Goal: Task Accomplishment & Management: Manage account settings

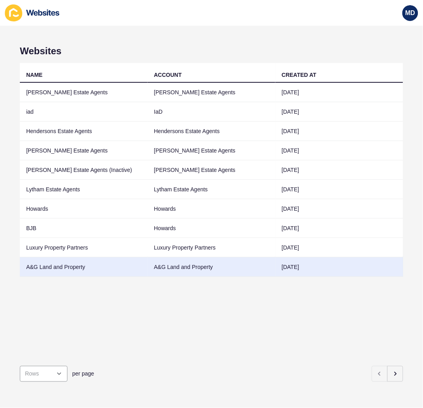
click at [148, 265] on td "A&G Land and Property" at bounding box center [212, 267] width 128 height 19
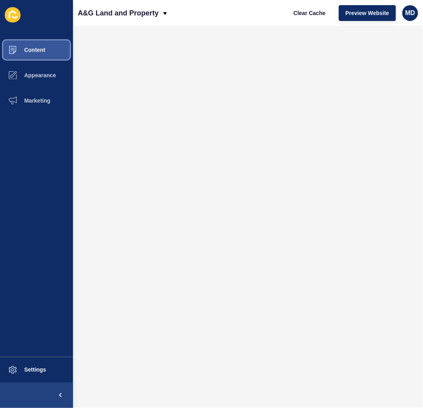
click at [15, 46] on icon at bounding box center [12, 50] width 7 height 8
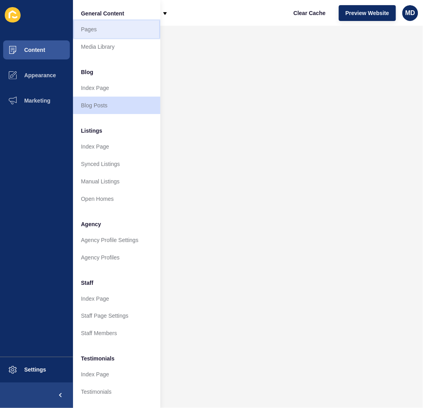
click at [115, 27] on link "Pages" at bounding box center [116, 29] width 87 height 17
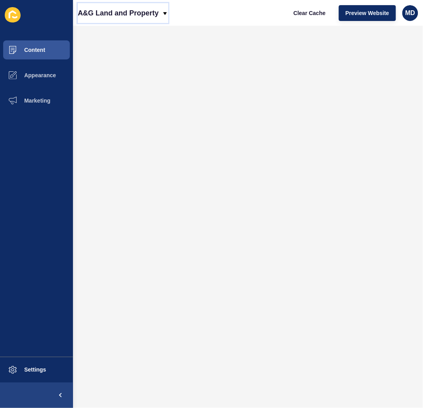
click at [99, 16] on p "A&G Land and Property" at bounding box center [118, 13] width 81 height 20
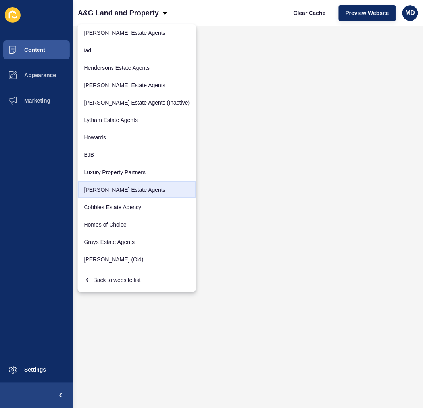
click at [123, 192] on link "[PERSON_NAME] Estate Agents" at bounding box center [137, 189] width 119 height 17
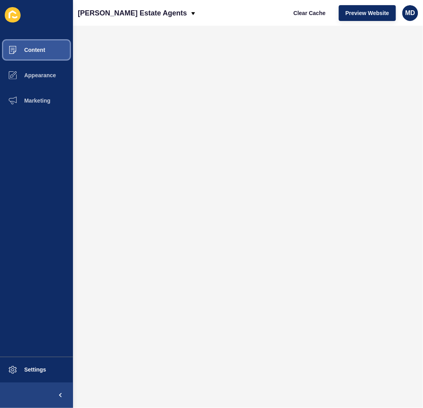
click at [47, 40] on button "Content" at bounding box center [36, 49] width 73 height 25
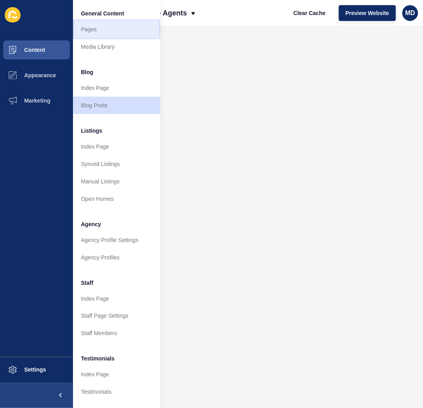
click at [94, 32] on link "Pages" at bounding box center [116, 29] width 87 height 17
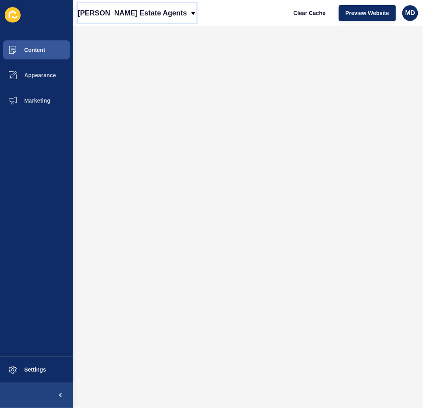
click at [127, 19] on p "[PERSON_NAME] Estate Agents" at bounding box center [132, 13] width 109 height 20
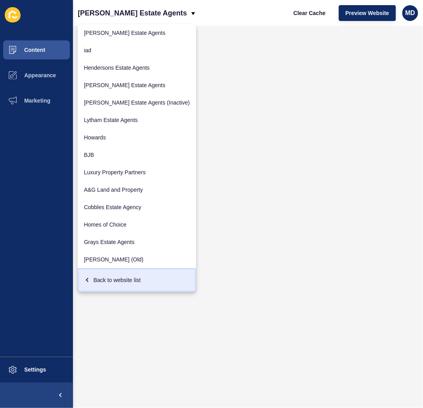
click at [109, 283] on div "Back to website list" at bounding box center [137, 280] width 106 height 14
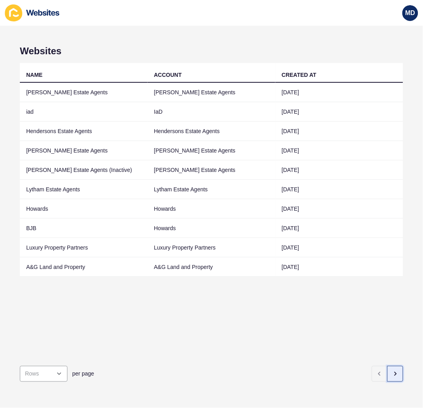
click at [388, 372] on button "button" at bounding box center [395, 374] width 16 height 16
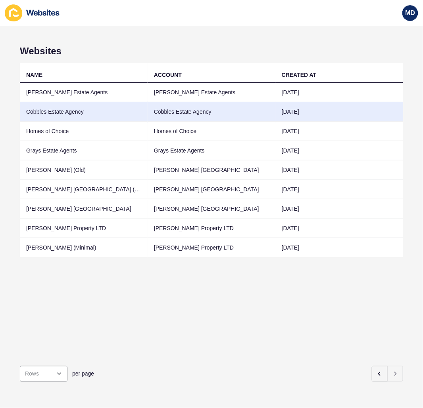
click at [121, 105] on td "Cobbles Estate Agency" at bounding box center [84, 111] width 128 height 19
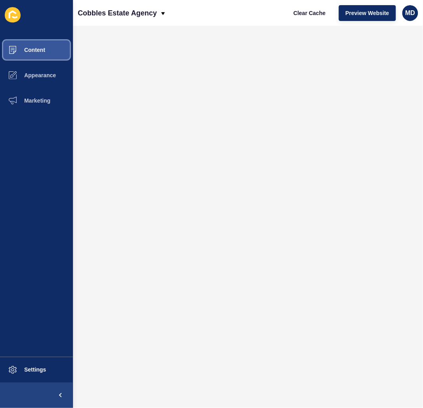
click at [46, 47] on button "Content" at bounding box center [36, 49] width 73 height 25
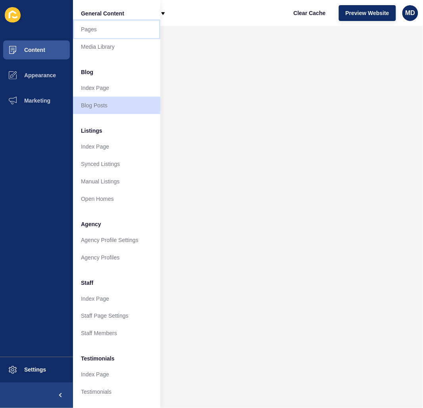
click at [100, 22] on link "Pages" at bounding box center [116, 29] width 87 height 17
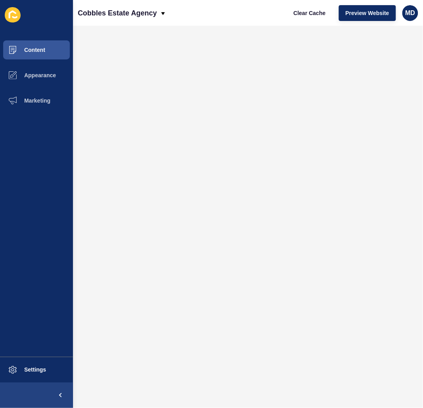
click at [359, 4] on div "Clear Cache Preview Website MD" at bounding box center [353, 13] width 138 height 22
click at [360, 14] on span "Preview Website" at bounding box center [367, 13] width 44 height 8
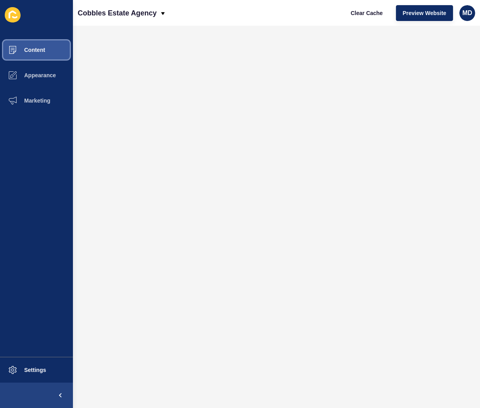
click at [34, 54] on button "Content" at bounding box center [36, 49] width 73 height 25
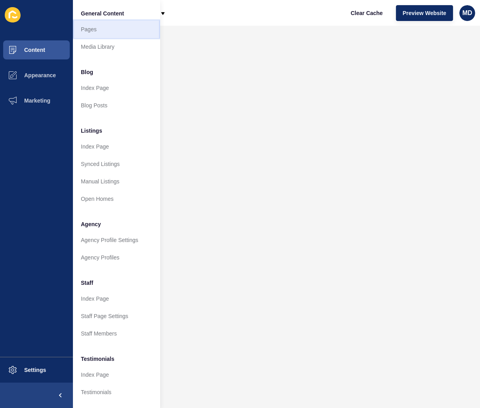
click at [109, 32] on link "Pages" at bounding box center [116, 29] width 87 height 17
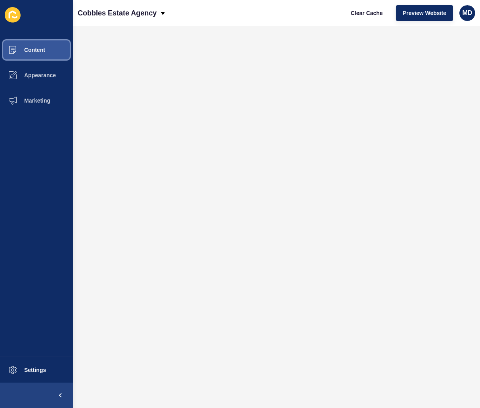
click at [46, 55] on button "Content" at bounding box center [36, 49] width 73 height 25
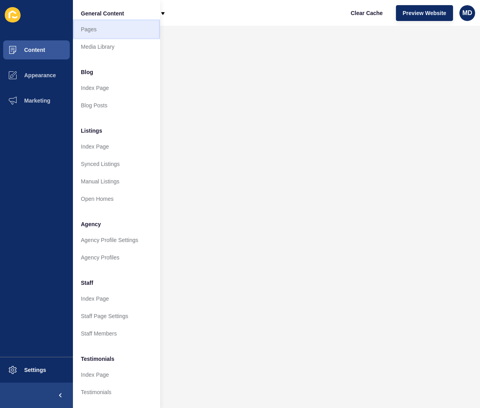
click at [106, 28] on link "Pages" at bounding box center [116, 29] width 87 height 17
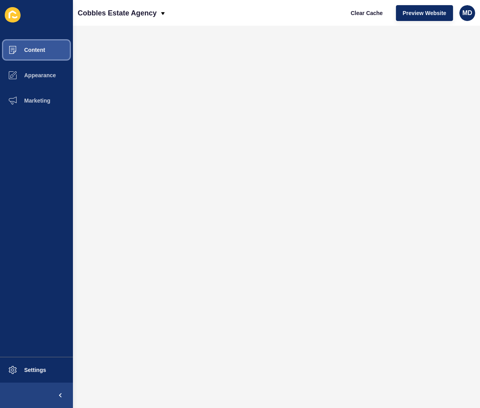
click at [42, 48] on span "Content" at bounding box center [22, 50] width 46 height 6
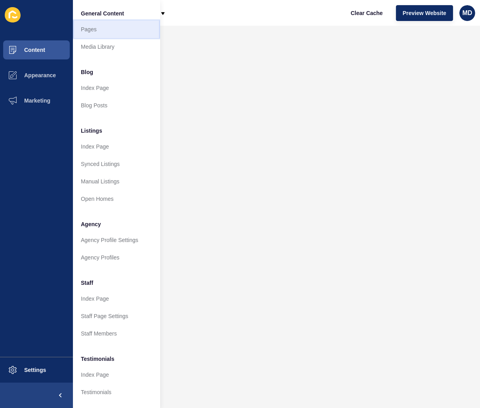
click at [94, 27] on link "Pages" at bounding box center [116, 29] width 87 height 17
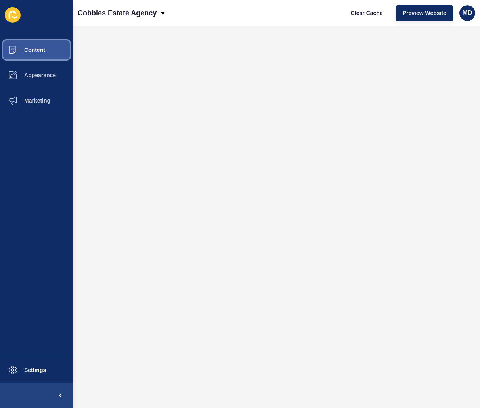
click at [52, 49] on button "Content" at bounding box center [36, 49] width 73 height 25
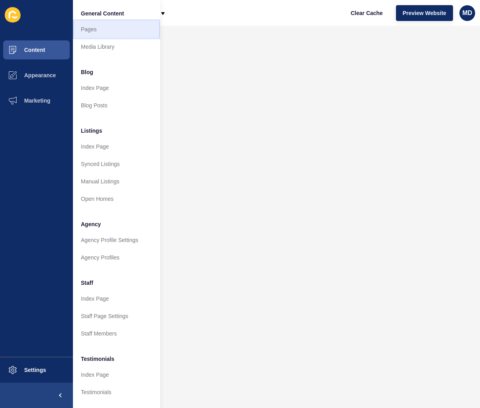
click at [90, 30] on link "Pages" at bounding box center [116, 29] width 87 height 17
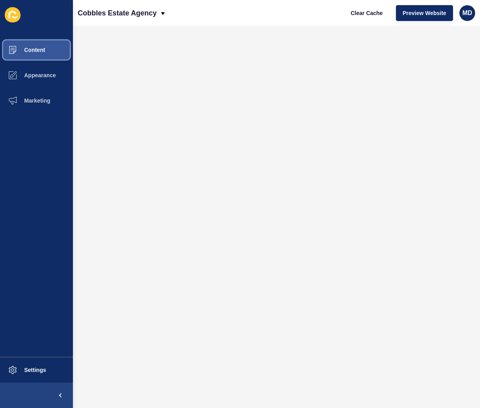
click at [35, 40] on button "Content" at bounding box center [36, 49] width 73 height 25
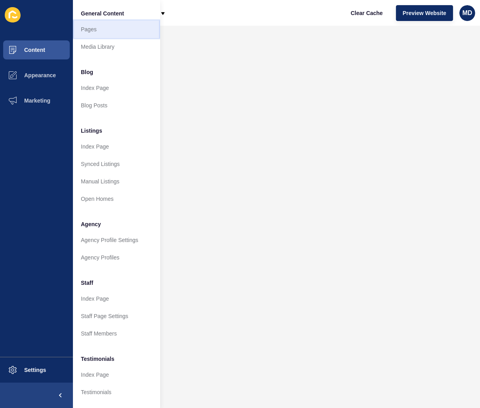
click at [99, 28] on link "Pages" at bounding box center [116, 29] width 87 height 17
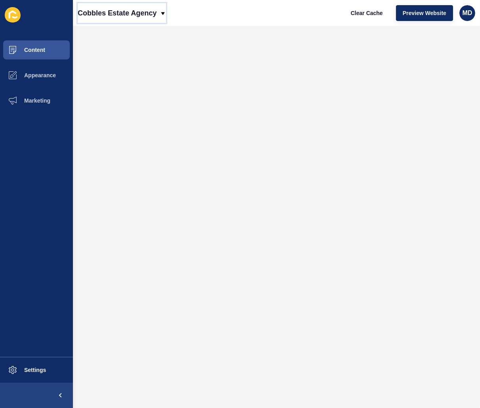
click at [113, 10] on p "Cobbles Estate Agency" at bounding box center [117, 13] width 79 height 20
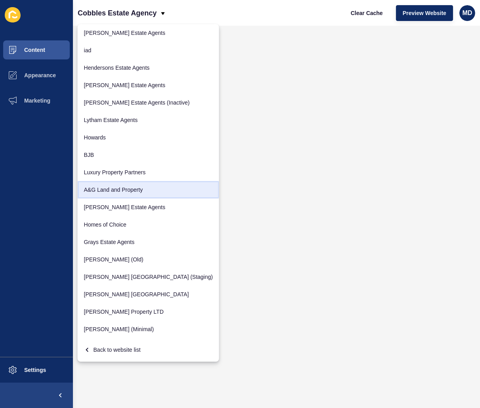
click at [118, 196] on link "A&G Land and Property" at bounding box center [149, 189] width 142 height 17
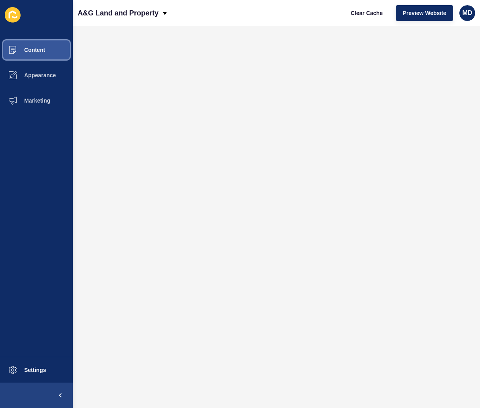
click at [34, 58] on button "Content" at bounding box center [36, 49] width 73 height 25
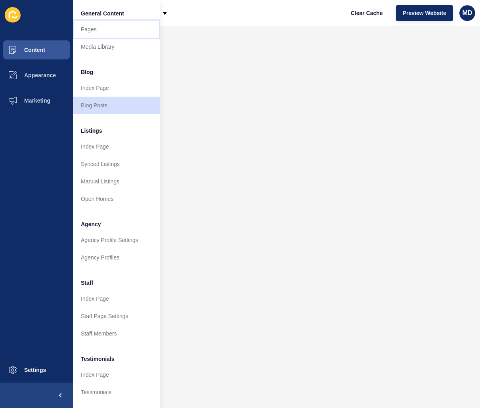
click at [98, 30] on link "Pages" at bounding box center [116, 29] width 87 height 17
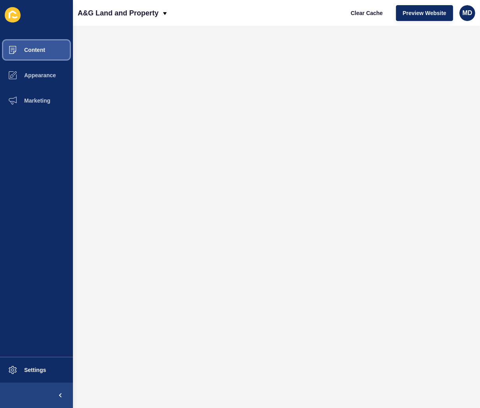
click at [26, 59] on button "Content" at bounding box center [36, 49] width 73 height 25
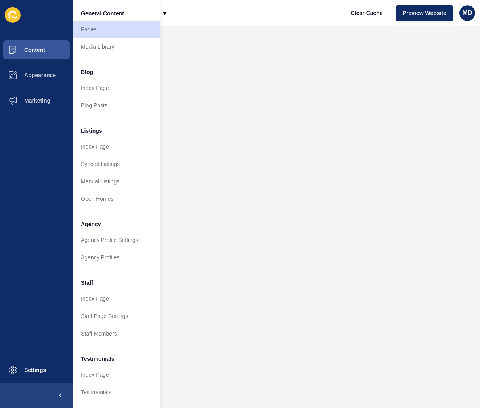
click at [96, 6] on li "General Content" at bounding box center [116, 13] width 87 height 16
click at [200, 12] on div "A&G Land and Property Clear Cache Preview Website MD" at bounding box center [276, 13] width 407 height 26
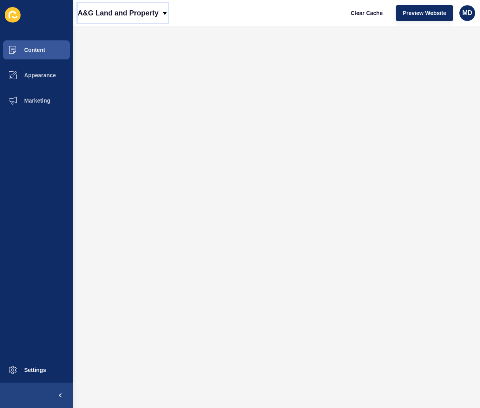
click at [128, 14] on p "A&G Land and Property" at bounding box center [118, 13] width 81 height 20
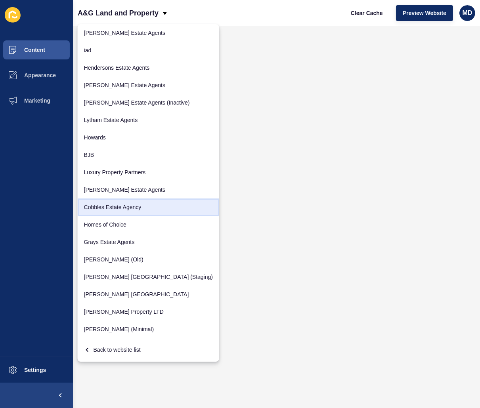
click at [105, 211] on link "Cobbles Estate Agency" at bounding box center [149, 207] width 142 height 17
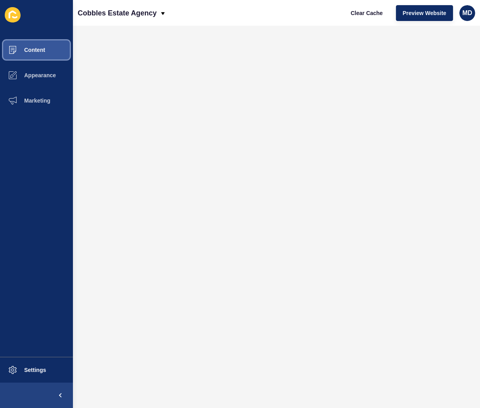
drag, startPoint x: 51, startPoint y: 61, endPoint x: 67, endPoint y: 49, distance: 20.2
click at [51, 60] on button "Content" at bounding box center [36, 49] width 73 height 25
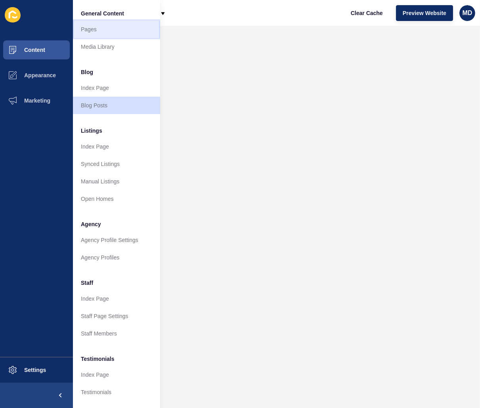
click at [90, 26] on link "Pages" at bounding box center [116, 29] width 87 height 17
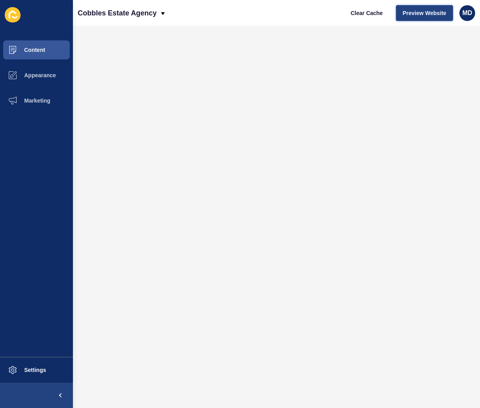
click at [418, 9] on span "Preview Website" at bounding box center [425, 13] width 44 height 8
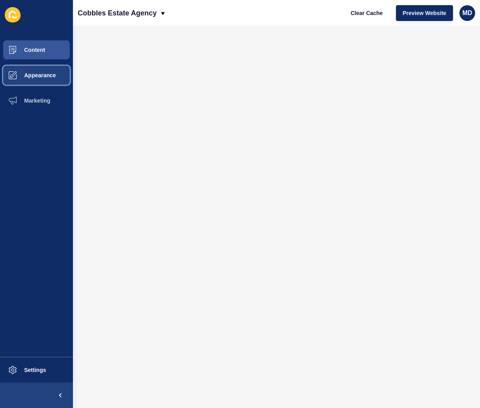
click at [38, 66] on button "Appearance" at bounding box center [36, 75] width 73 height 25
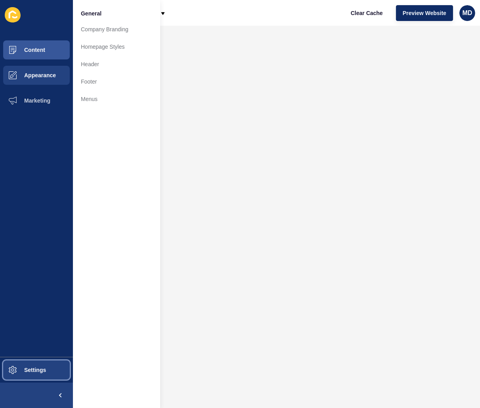
click at [53, 369] on button "Settings" at bounding box center [36, 370] width 73 height 25
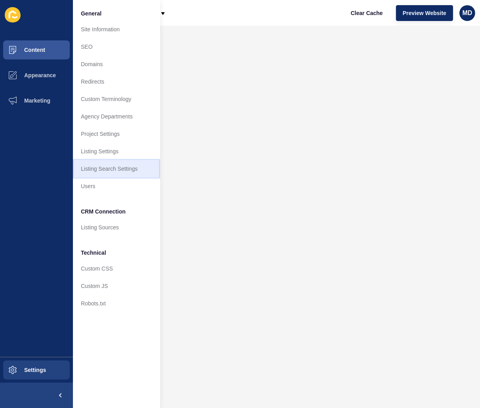
click at [130, 169] on link "Listing Search Settings" at bounding box center [116, 168] width 87 height 17
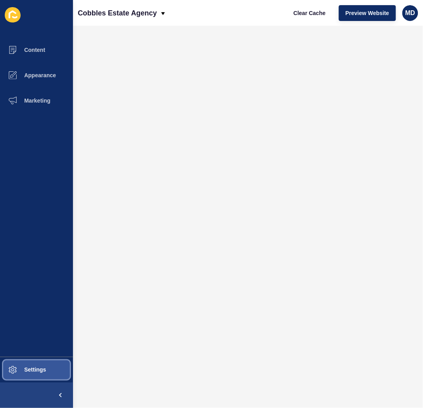
click at [21, 372] on span "Settings" at bounding box center [22, 370] width 47 height 6
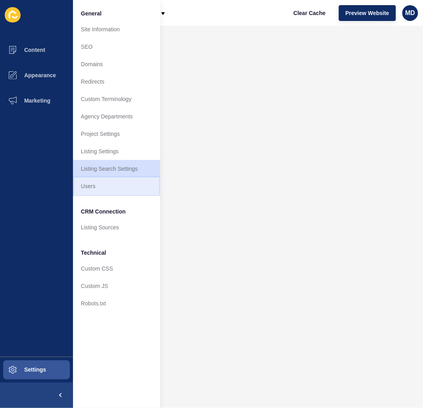
click at [113, 190] on link "Users" at bounding box center [116, 186] width 87 height 17
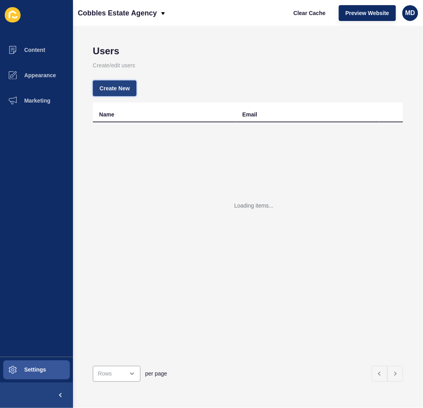
click at [121, 90] on span "Create New" at bounding box center [115, 88] width 30 height 8
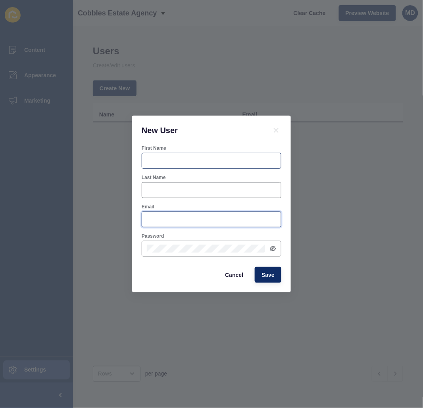
type input "maria.dematawaran@rexsoftware.com.au"
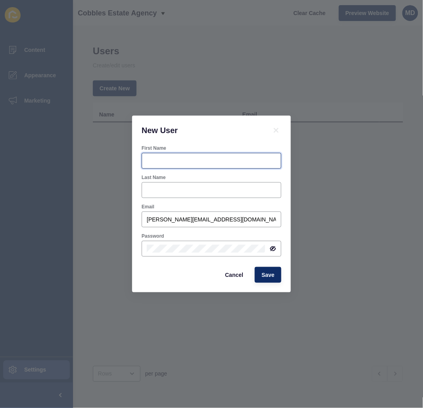
click at [200, 163] on input "First Name" at bounding box center [211, 161] width 129 height 8
type input "B"
type input "Nick"
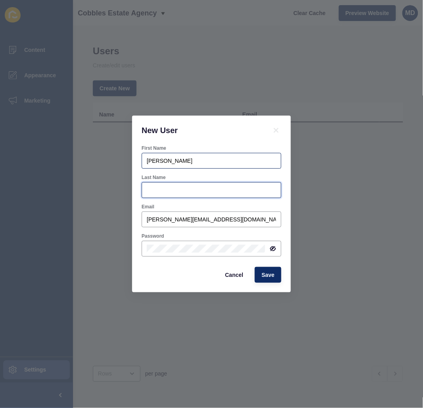
type input "E"
type input "Rees"
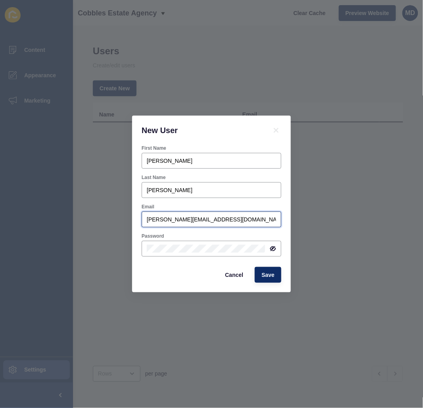
click at [186, 221] on input "maria.dematawaran@rexsoftware.com.au" at bounding box center [211, 220] width 129 height 8
paste input "nick@cobblesea.co.uk"
type input "nick@cobblesea.co.uk"
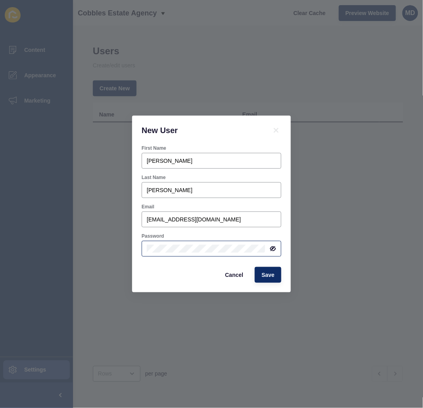
click at [155, 254] on div at bounding box center [212, 249] width 140 height 16
click at [143, 282] on div "Cancel Save" at bounding box center [211, 275] width 144 height 21
click at [158, 256] on div at bounding box center [212, 249] width 140 height 16
click at [0, 0] on div at bounding box center [0, 0] width 0 height 0
click at [137, 269] on div "First Name Nick Last Name Rees Email nick@cobblesea.co.uk Password Cancel Save" at bounding box center [211, 219] width 159 height 148
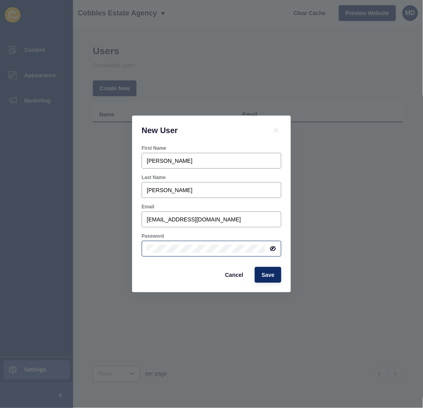
click at [270, 248] on icon at bounding box center [272, 249] width 4 height 4
click at [213, 244] on div at bounding box center [212, 249] width 140 height 16
drag, startPoint x: 309, startPoint y: 215, endPoint x: 314, endPoint y: 216, distance: 4.4
click at [310, 216] on div "New User First Name Nick Last Name Rees Email nick@cobblesea.co.uk Password Can…" at bounding box center [211, 204] width 423 height 408
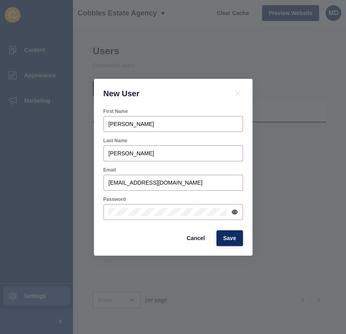
click at [0, 0] on div at bounding box center [0, 0] width 0 height 0
click at [163, 218] on div at bounding box center [174, 212] width 140 height 16
click at [59, 203] on div "New User First Name Nick Last Name Rees Email nick@cobblesea.co.uk Password Can…" at bounding box center [173, 167] width 346 height 334
click at [90, 201] on div "New User First Name Nick Last Name Rees Email nick@cobblesea.co.uk Password Can…" at bounding box center [173, 167] width 346 height 334
click at [235, 199] on div "Password" at bounding box center [174, 199] width 140 height 6
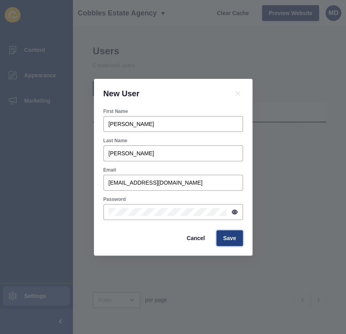
click at [234, 242] on span "Save" at bounding box center [229, 238] width 13 height 8
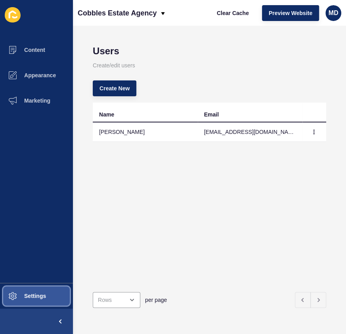
drag, startPoint x: 44, startPoint y: 289, endPoint x: 47, endPoint y: 282, distance: 7.5
click at [44, 289] on button "Settings" at bounding box center [36, 296] width 73 height 25
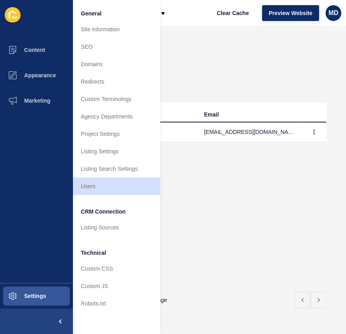
click at [105, 258] on li "Technical" at bounding box center [116, 252] width 87 height 16
click at [106, 263] on link "Custom CSS" at bounding box center [116, 268] width 87 height 17
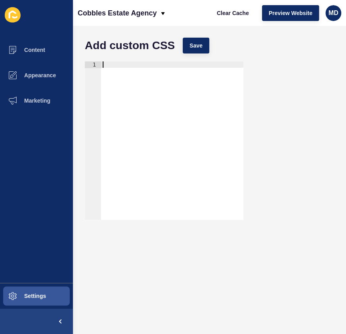
click at [126, 65] on div at bounding box center [172, 146] width 142 height 171
paste textarea "}}"
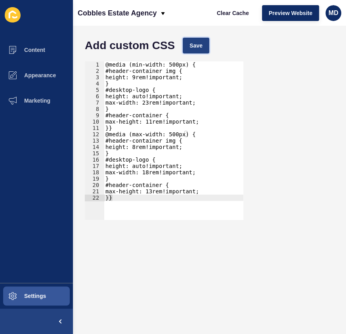
click at [193, 52] on button "Save" at bounding box center [196, 46] width 27 height 16
click at [230, 17] on button "Clear Cache" at bounding box center [233, 13] width 46 height 16
click at [165, 62] on div "@media (min-width: 500px) { #header-container img { height: 9rem!important; } #…" at bounding box center [174, 146] width 140 height 171
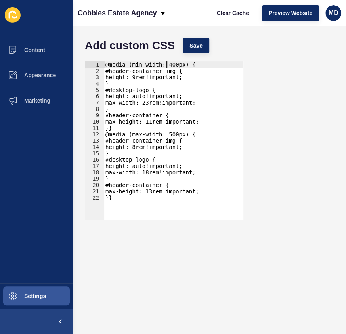
scroll to position [0, 4]
click at [196, 40] on button "Save" at bounding box center [196, 46] width 27 height 16
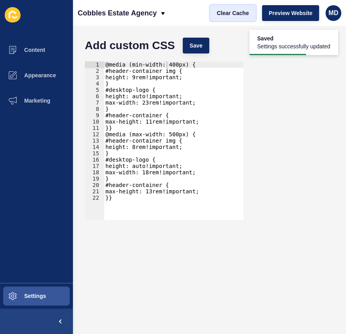
click at [235, 8] on button "Clear Cache" at bounding box center [233, 13] width 46 height 16
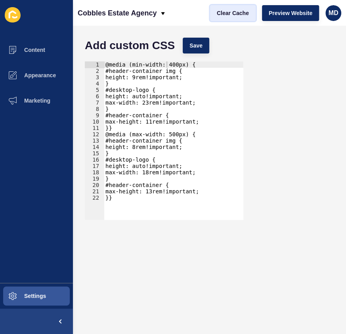
click at [225, 12] on span "Clear Cache" at bounding box center [233, 13] width 32 height 8
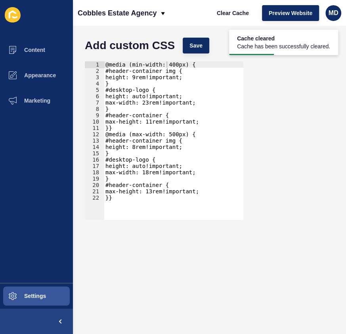
click at [165, 65] on div "@media (min-width: 400px) { #header-container img { height: 9rem!important; } #…" at bounding box center [174, 146] width 140 height 171
click at [161, 71] on div "@media (min-width: 500px) { #header-container img { height: 9rem!important; } #…" at bounding box center [174, 146] width 140 height 171
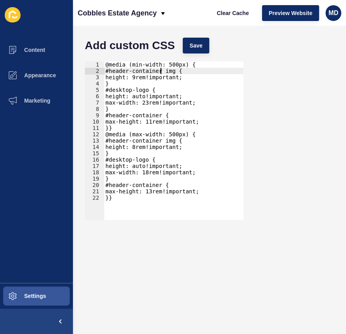
click at [134, 79] on div "@media (min-width: 500px) { #header-container img { height: 9rem!important; } #…" at bounding box center [174, 146] width 140 height 171
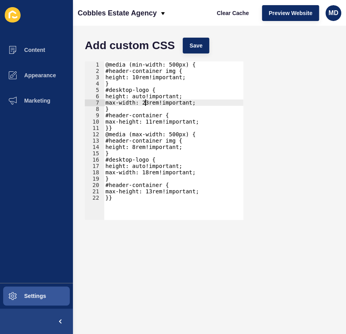
click at [144, 103] on div "@media (min-width: 500px) { #header-container img { height: 10rem!important; } …" at bounding box center [174, 146] width 140 height 171
click at [196, 40] on button "Save" at bounding box center [196, 46] width 27 height 16
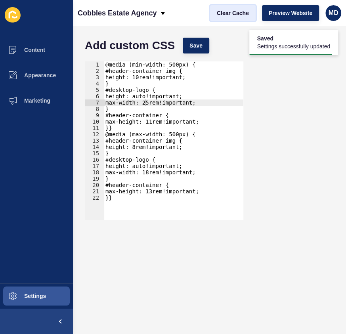
click at [236, 11] on span "Clear Cache" at bounding box center [233, 13] width 32 height 8
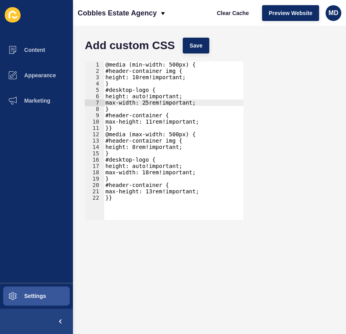
click at [130, 115] on div "@media (min-width: 500px) { #header-container img { height: 10rem!important; } …" at bounding box center [174, 146] width 140 height 171
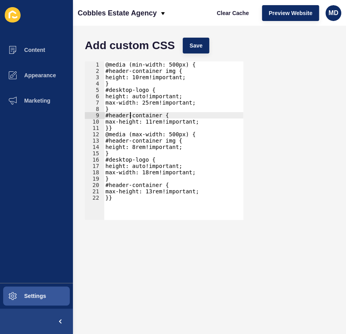
click at [147, 121] on div "@media (min-width: 500px) { #header-container img { height: 10rem!important; } …" at bounding box center [174, 146] width 140 height 171
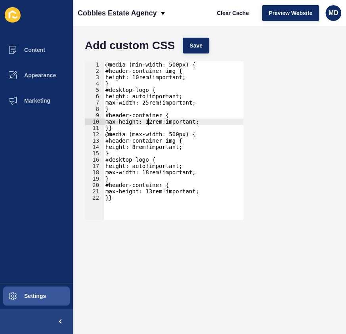
scroll to position [0, 3]
click at [194, 49] on span "Save" at bounding box center [196, 46] width 13 height 8
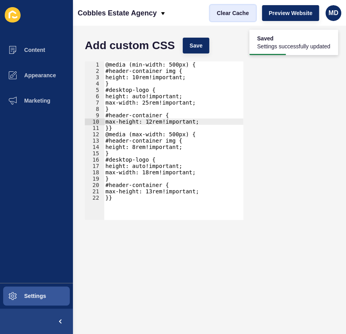
click at [234, 12] on span "Clear Cache" at bounding box center [233, 13] width 32 height 8
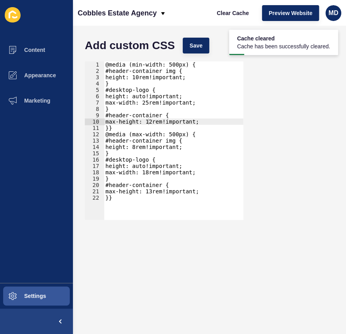
click at [148, 123] on div "@media (min-width: 500px) { #header-container img { height: 10rem!important; } …" at bounding box center [174, 146] width 140 height 171
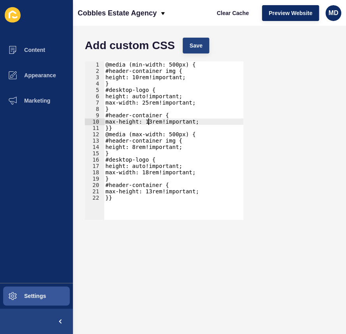
type textarea "max-height: 13rem!important;"
click at [195, 46] on span "Save" at bounding box center [196, 46] width 13 height 8
click at [59, 285] on button "Settings" at bounding box center [36, 296] width 73 height 25
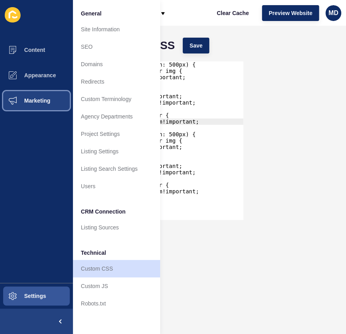
click at [8, 94] on span at bounding box center [12, 100] width 25 height 25
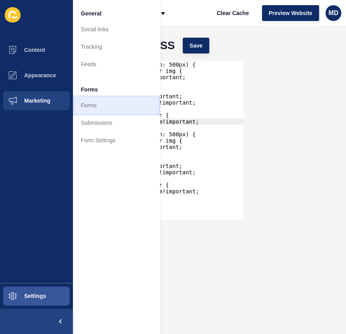
click at [114, 103] on link "Forms" at bounding box center [116, 105] width 87 height 17
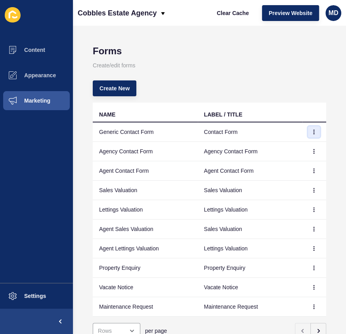
click at [314, 131] on icon "button" at bounding box center [314, 132] width 0 height 4
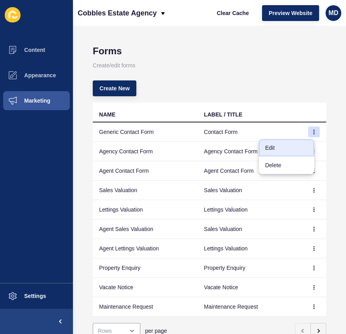
click at [299, 143] on link "Edit" at bounding box center [287, 147] width 56 height 17
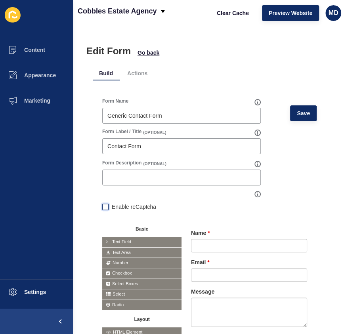
click at [104, 205] on label at bounding box center [105, 207] width 6 height 6
click at [104, 205] on input "Enable reCaptcha" at bounding box center [104, 207] width 5 height 5
checkbox input "true"
click at [253, 233] on div at bounding box center [257, 232] width 9 height 9
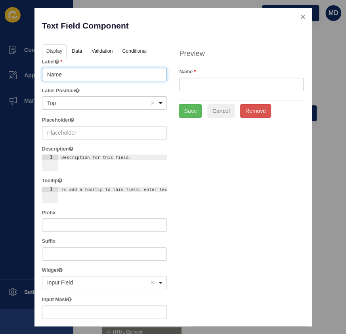
click at [51, 75] on input "Name" at bounding box center [104, 74] width 125 height 13
type input "First Name"
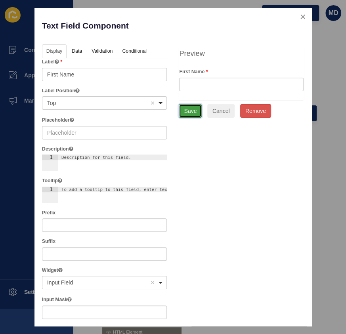
click at [184, 109] on button "Save" at bounding box center [190, 110] width 23 height 13
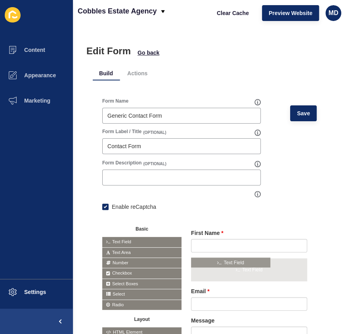
drag, startPoint x: 115, startPoint y: 240, endPoint x: 205, endPoint y: 261, distance: 91.6
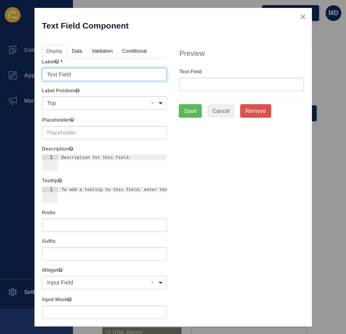
drag, startPoint x: 73, startPoint y: 77, endPoint x: 0, endPoint y: 75, distance: 73.4
click at [0, 75] on div "Text Field Component Help Display Data Validation API Conditional Logic Layout …" at bounding box center [173, 167] width 346 height 334
type input "F"
type input "Last Name"
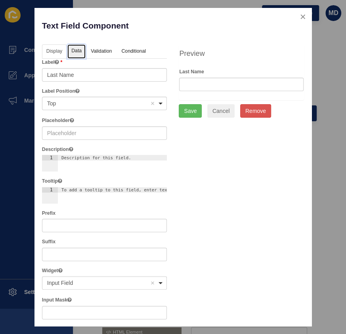
click at [81, 53] on link "Data" at bounding box center [76, 51] width 18 height 15
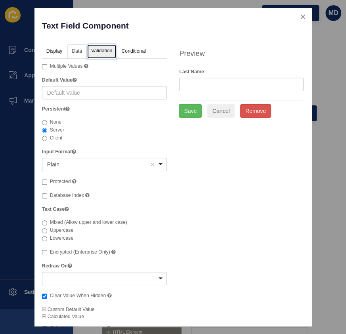
click at [100, 53] on link "Validation" at bounding box center [101, 51] width 29 height 15
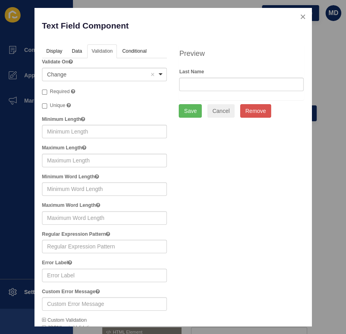
drag, startPoint x: 48, startPoint y: 91, endPoint x: 94, endPoint y: 94, distance: 46.1
click at [48, 91] on label "Required" at bounding box center [58, 92] width 33 height 8
click at [47, 91] on input "Required" at bounding box center [44, 92] width 5 height 5
checkbox input "true"
click at [188, 109] on button "Save" at bounding box center [190, 110] width 23 height 13
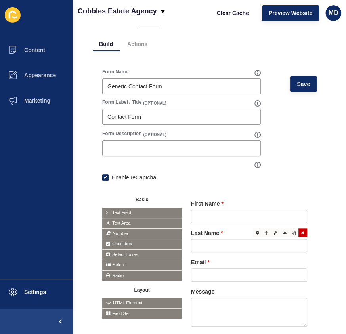
scroll to position [72, 0]
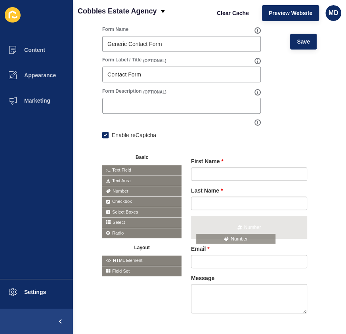
drag, startPoint x: 124, startPoint y: 188, endPoint x: 218, endPoint y: 236, distance: 105.9
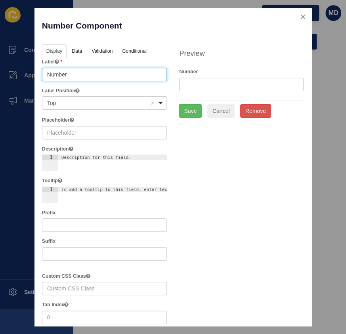
drag, startPoint x: 76, startPoint y: 77, endPoint x: -17, endPoint y: 83, distance: 93.4
click at [0, 83] on html "Content Appearance Marketing Settings Cobbles Estate Agency Clear Cache Preview…" at bounding box center [173, 167] width 346 height 334
type input "Mobile Number"
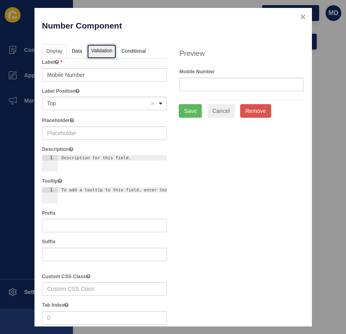
click at [108, 55] on link "Validation" at bounding box center [101, 51] width 29 height 15
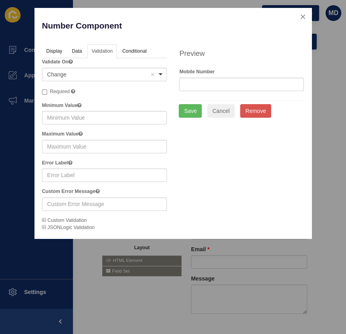
click at [57, 92] on span "Required" at bounding box center [60, 92] width 20 height 6
click at [47, 92] on input "Required" at bounding box center [44, 92] width 5 height 5
checkbox input "true"
click at [194, 109] on button "Save" at bounding box center [190, 110] width 23 height 13
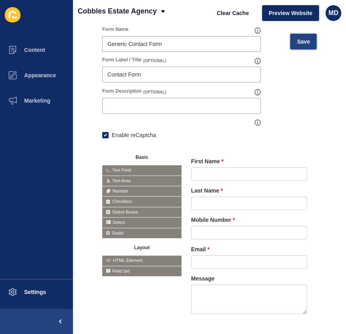
click at [308, 41] on button "Save" at bounding box center [303, 42] width 27 height 16
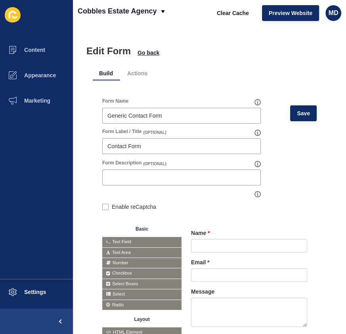
click at [236, 4] on div "Clear Cache Preview Website MD" at bounding box center [276, 13] width 138 height 22
click at [234, 10] on span "Clear Cache" at bounding box center [233, 13] width 32 height 8
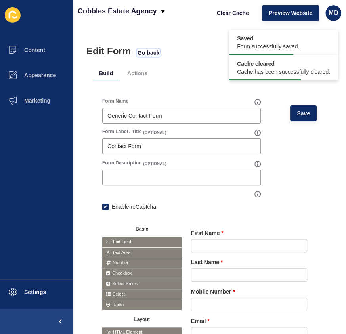
click at [144, 51] on span "Go back" at bounding box center [149, 53] width 22 height 8
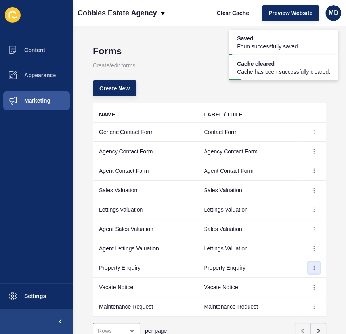
click at [308, 267] on button "button" at bounding box center [314, 268] width 12 height 11
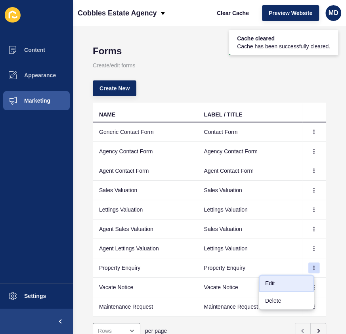
click at [285, 281] on link "Edit" at bounding box center [287, 283] width 56 height 17
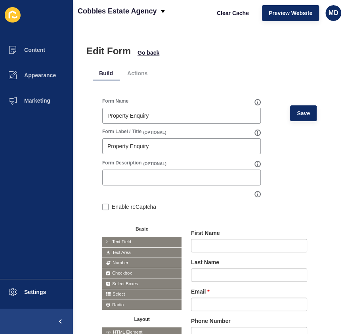
click at [103, 212] on div "Enable reCaptcha" at bounding box center [181, 207] width 159 height 16
click at [106, 207] on label at bounding box center [105, 207] width 6 height 6
click at [106, 207] on input "Enable reCaptcha" at bounding box center [104, 207] width 5 height 5
checkbox input "true"
click at [297, 114] on span "Save" at bounding box center [303, 113] width 13 height 8
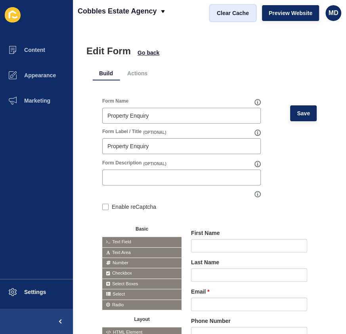
click at [245, 12] on span "Clear Cache" at bounding box center [233, 13] width 32 height 8
click at [157, 51] on span "Go back" at bounding box center [149, 53] width 22 height 8
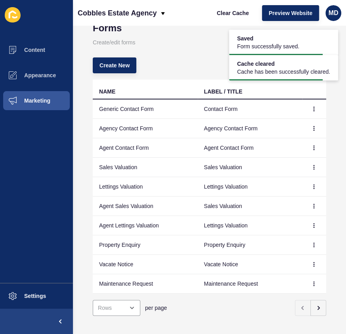
scroll to position [36, 0]
